Goal: Transaction & Acquisition: Purchase product/service

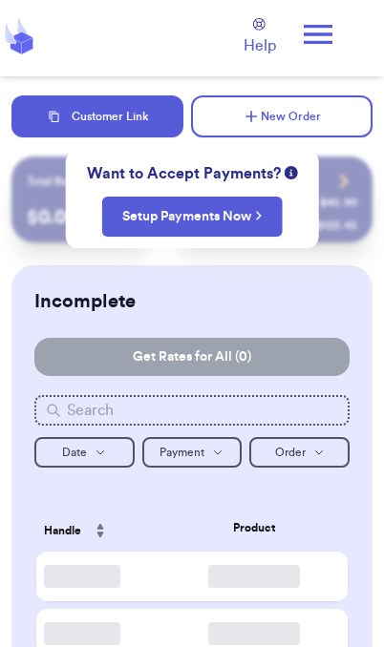
checkbox input "true"
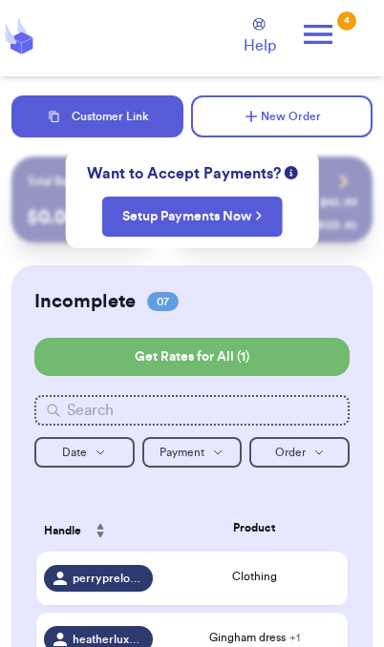
click at [288, 123] on button "New Order" at bounding box center [281, 116] width 181 height 42
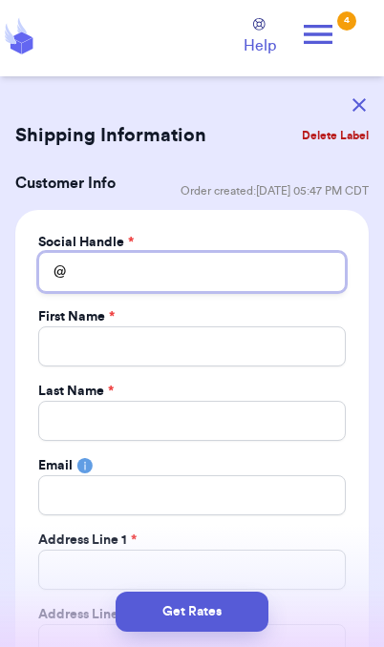
click at [251, 269] on input "Total Amount Paid" at bounding box center [191, 272] width 307 height 40
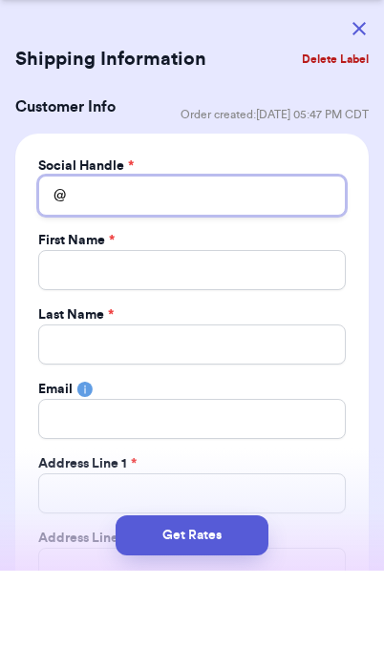
type input "P"
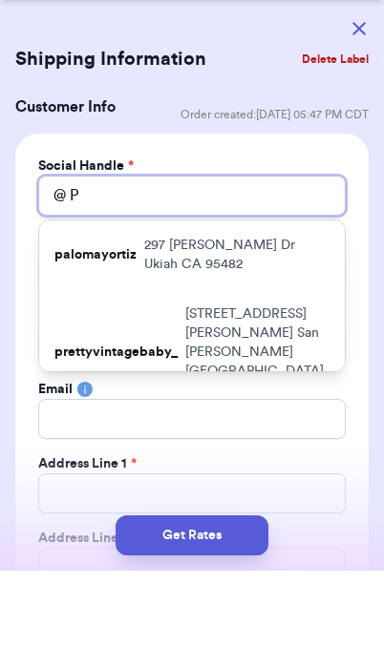
type input "Pl"
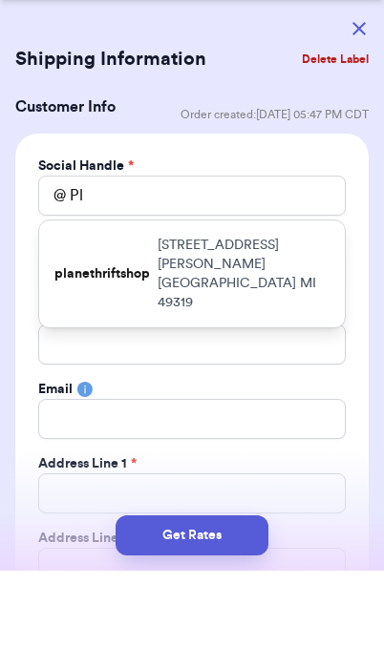
click at [287, 312] on p "[STREET_ADDRESS][PERSON_NAME]" at bounding box center [243, 350] width 172 height 76
type input "planethriftshop"
type input "Makayla"
type input "[PERSON_NAME]"
type input "[EMAIL_ADDRESS][DOMAIN_NAME]"
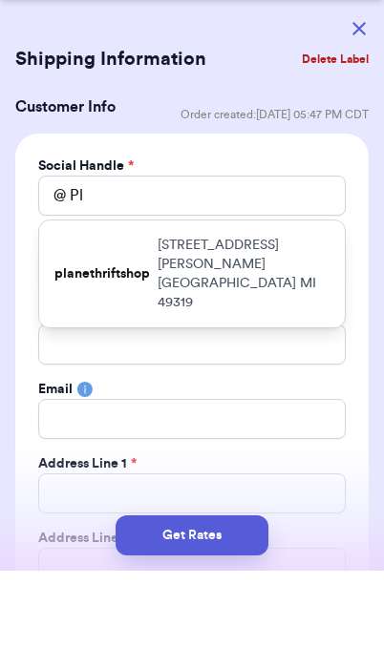
type input "[STREET_ADDRESS][PERSON_NAME]"
type input "[GEOGRAPHIC_DATA]"
select select "MI"
type input "49319"
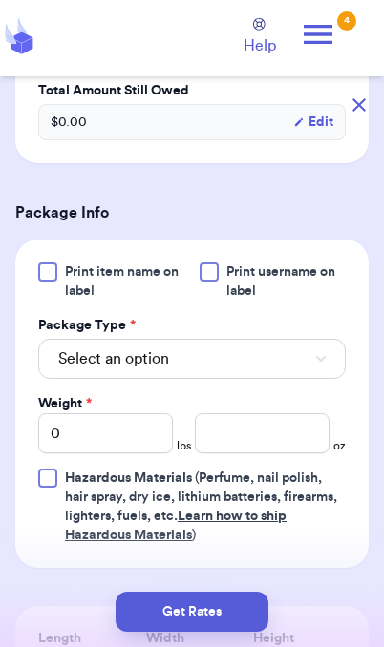
scroll to position [1250, 0]
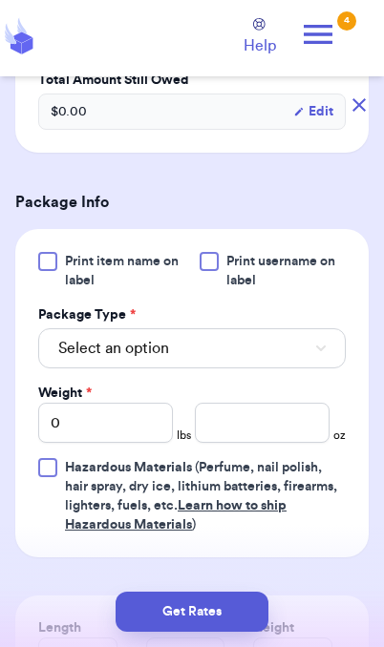
click at [285, 338] on button "Select an option" at bounding box center [191, 348] width 307 height 40
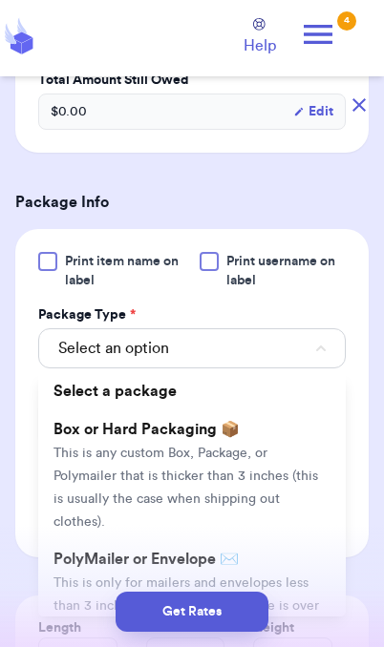
click at [229, 577] on span "This is only for mailers and envelopes less than 3 inches thick. If your envelo…" at bounding box center [185, 618] width 265 height 82
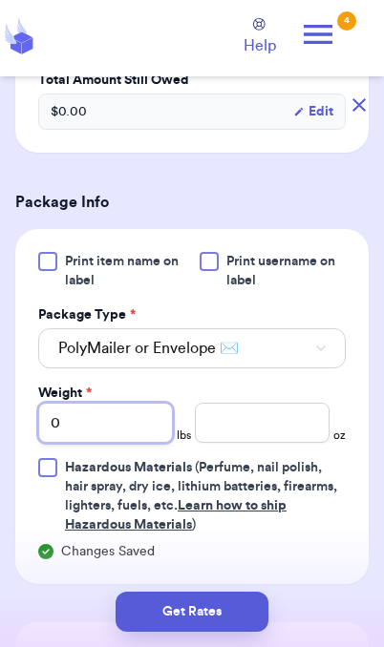
click at [135, 418] on input "0" at bounding box center [105, 423] width 135 height 40
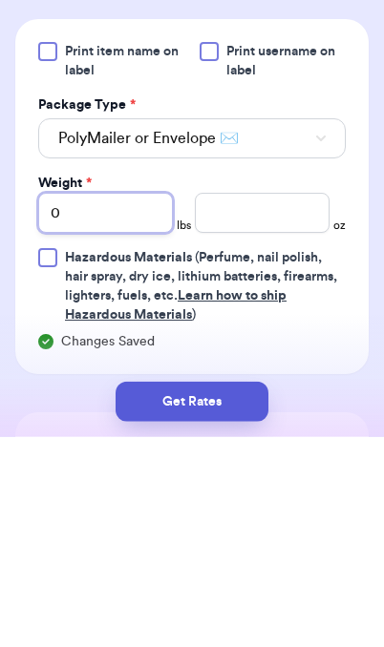
type input "02"
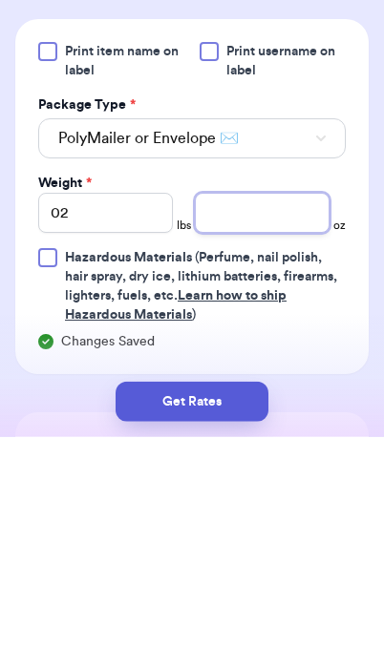
click at [272, 403] on input "number" at bounding box center [262, 423] width 135 height 40
type input "10.1"
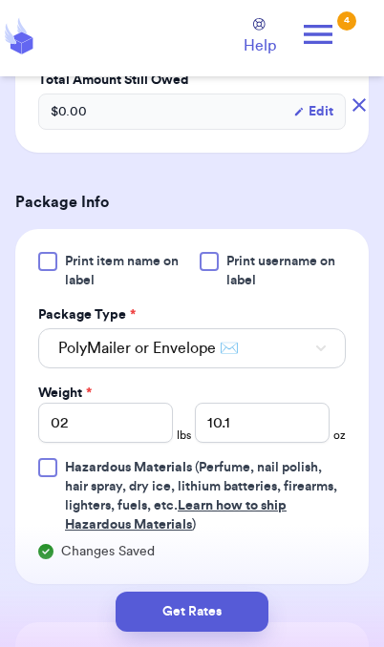
click at [236, 611] on button "Get Rates" at bounding box center [191, 612] width 153 height 40
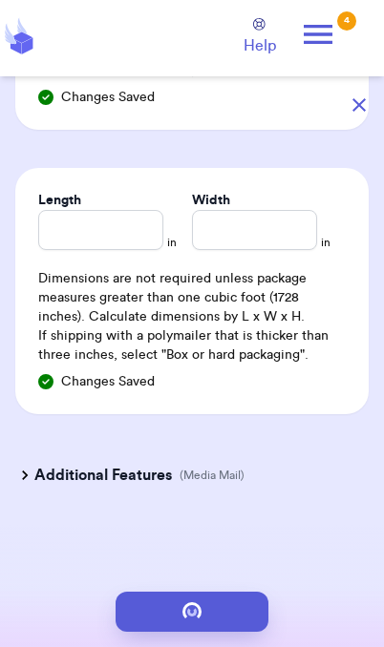
scroll to position [0, 0]
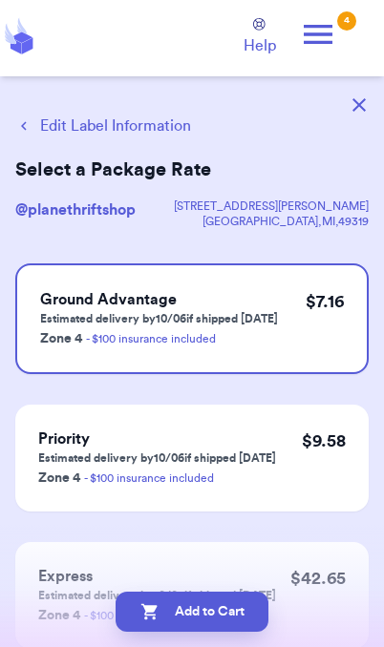
click at [241, 620] on button "Add to Cart" at bounding box center [191, 612] width 153 height 40
checkbox input "true"
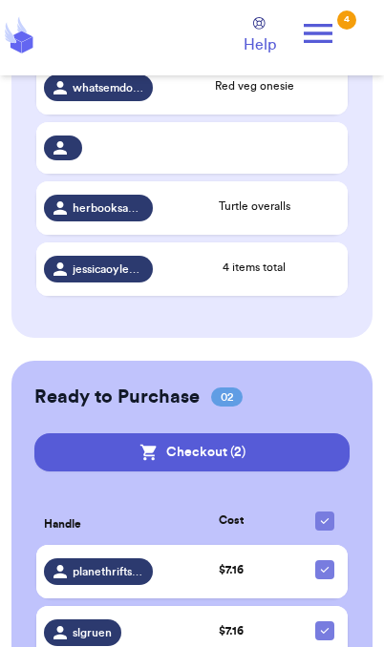
scroll to position [673, 0]
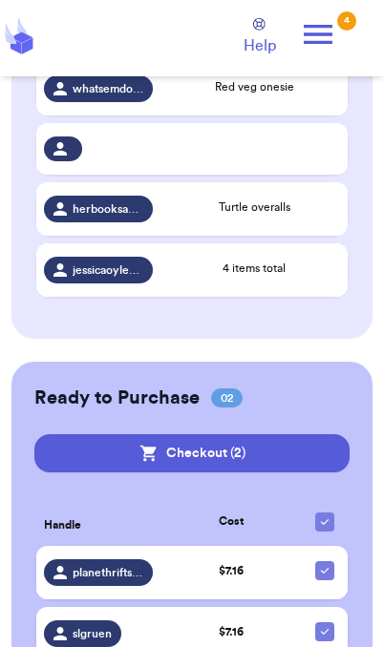
click at [265, 464] on button "Checkout ( 2 )" at bounding box center [191, 453] width 315 height 38
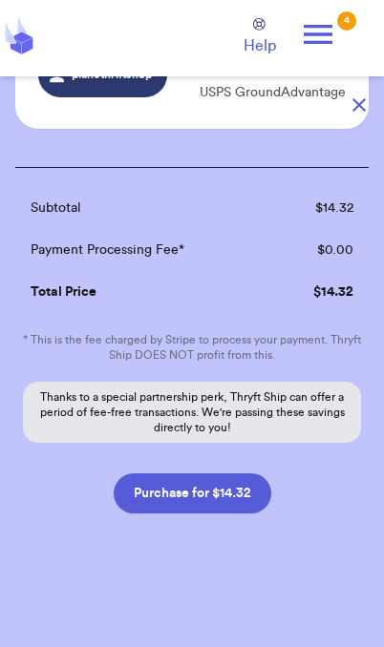
scroll to position [298, 0]
click at [254, 508] on button "Purchase for $14.32" at bounding box center [192, 493] width 157 height 40
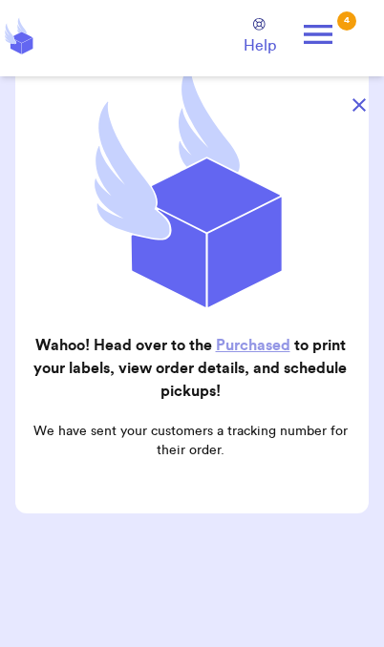
scroll to position [192, 0]
click at [333, 32] on icon at bounding box center [318, 34] width 38 height 38
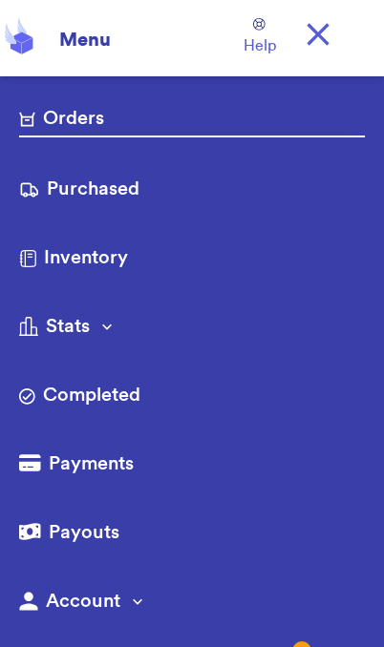
click at [129, 190] on link "Purchased" at bounding box center [192, 191] width 346 height 31
